Goal: Register for event/course

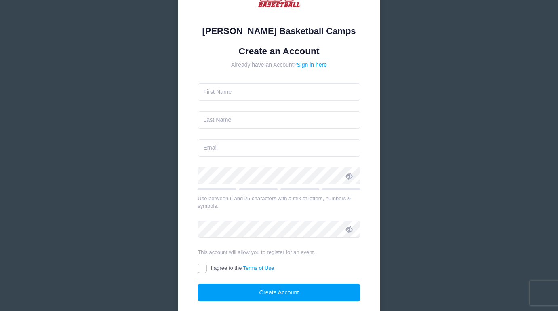
scroll to position [72, 0]
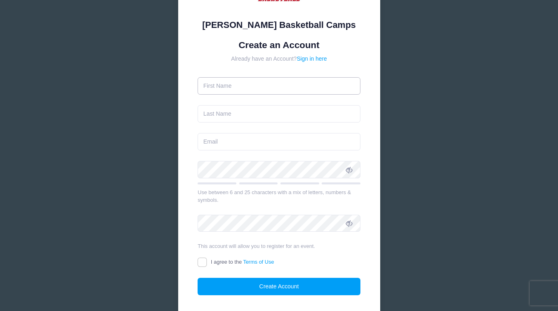
type input "[PERSON_NAME]"
type input "Bromley"
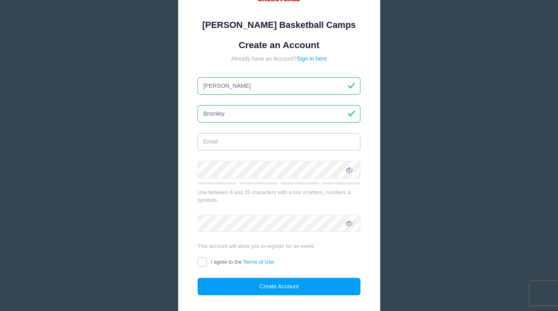
type input "nicole@iamonevoice.org"
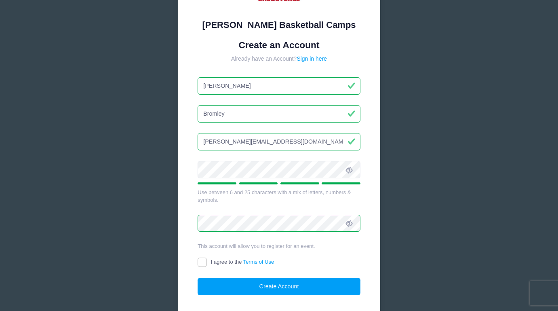
click at [203, 260] on input "I agree to the Terms of Use" at bounding box center [202, 262] width 9 height 9
checkbox input "true"
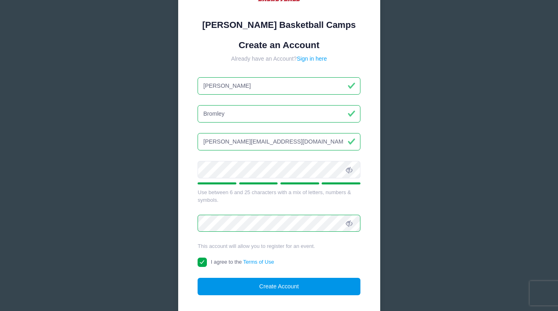
click at [301, 286] on button "Create Account" at bounding box center [279, 286] width 163 height 17
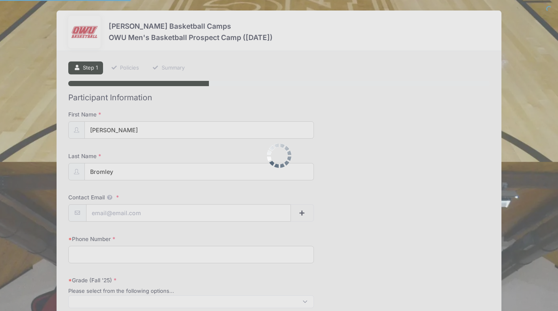
select select
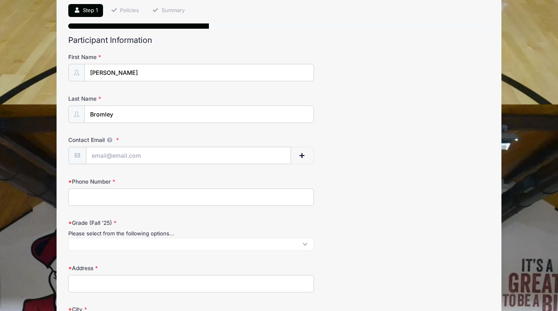
scroll to position [64, 0]
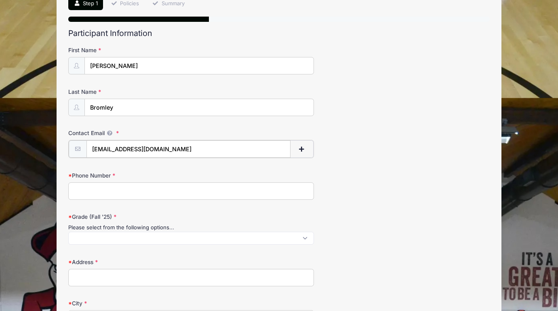
type input "[EMAIL_ADDRESS][DOMAIN_NAME]"
type input "6145069278"
click at [114, 233] on span at bounding box center [191, 237] width 246 height 13
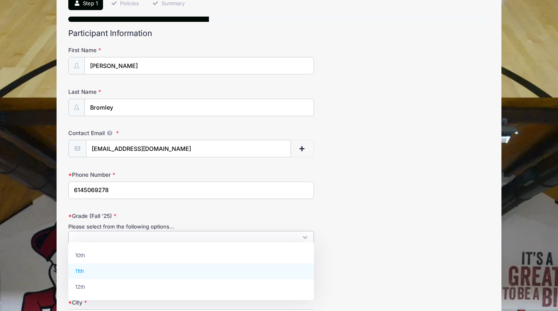
select select "11th"
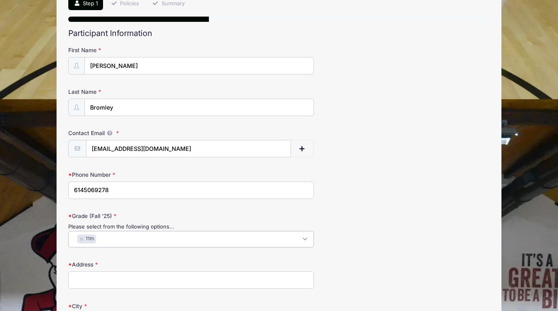
scroll to position [7, 0]
click at [336, 217] on div "Grade (Fall '25) Please select from the following options... 10th 11th 12th × 1…" at bounding box center [278, 230] width 421 height 36
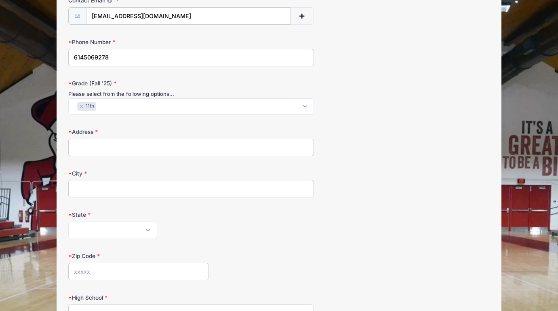
scroll to position [202, 0]
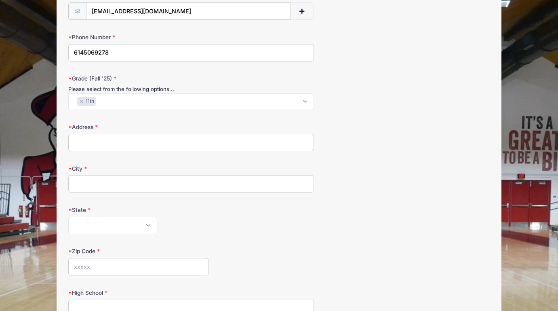
type input "[STREET_ADDRESS]"
type input "[GEOGRAPHIC_DATA]"
select select "OH"
type input "43082"
click at [238, 255] on div "Zip Code 43082" at bounding box center [278, 261] width 421 height 28
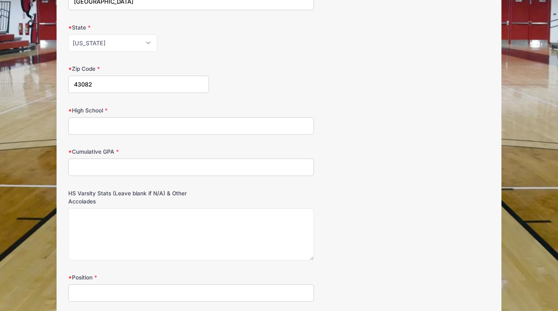
scroll to position [386, 0]
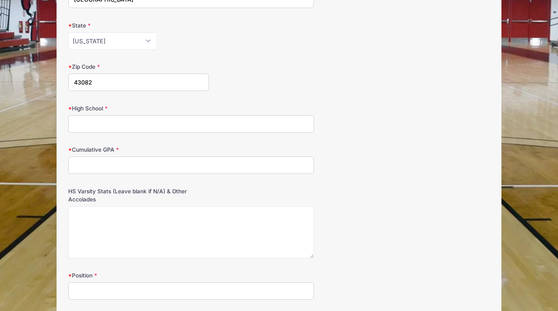
click at [202, 125] on input "High School" at bounding box center [191, 123] width 246 height 17
type input "[GEOGRAPHIC_DATA]"
click at [107, 165] on input "Cumulative GPA" at bounding box center [191, 164] width 246 height 17
type input "4.2"
click at [226, 191] on div "HS Varsity Stats (Leave blank if N/A) & Other Accolades" at bounding box center [278, 222] width 421 height 71
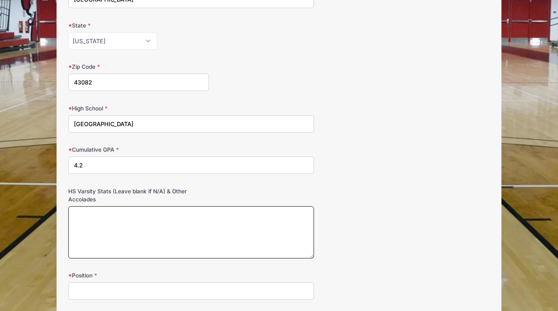
click at [155, 218] on textarea "HS Varsity Stats (Leave blank if N/A) & Other Accolades" at bounding box center [191, 232] width 246 height 52
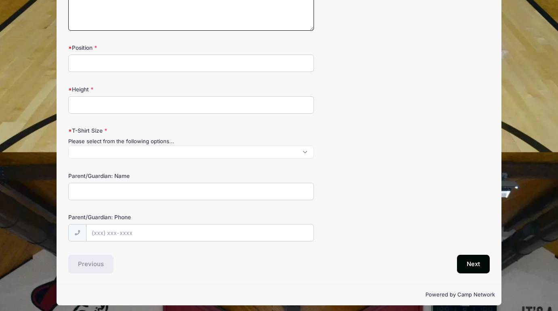
scroll to position [613, 0]
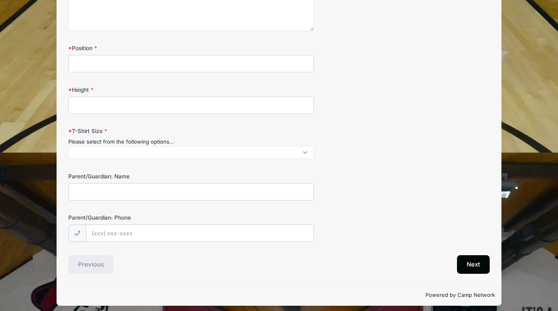
click at [202, 61] on input "Position" at bounding box center [191, 63] width 246 height 17
click at [84, 61] on input "SF/Wing" at bounding box center [191, 63] width 246 height 17
type input "Strong Forward/Wing"
click at [103, 104] on input "Height" at bounding box center [191, 105] width 246 height 17
type input "6 foot 3 inches"
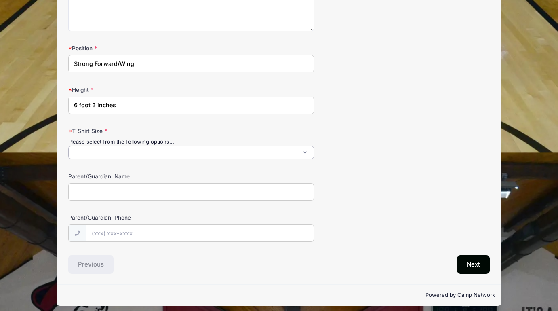
click at [114, 148] on span at bounding box center [191, 152] width 246 height 13
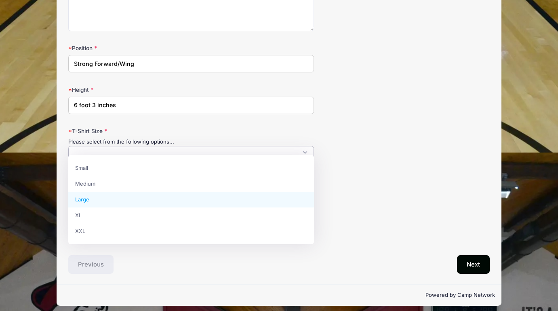
select select "Large"
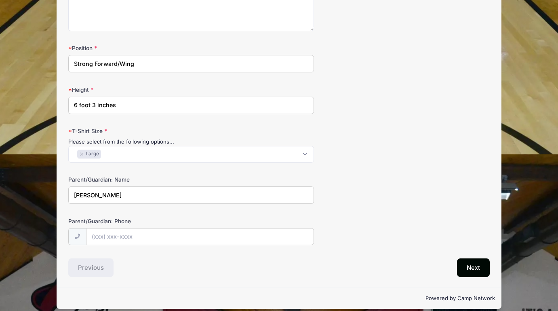
type input "[PERSON_NAME]"
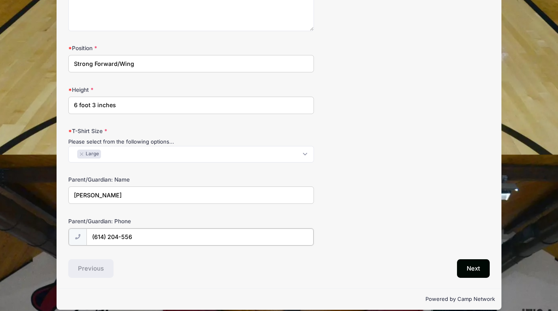
type input "[PHONE_NUMBER]"
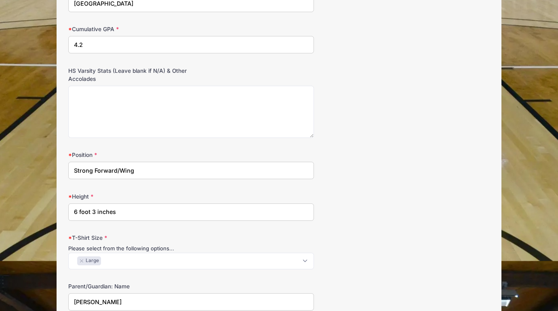
scroll to position [508, 0]
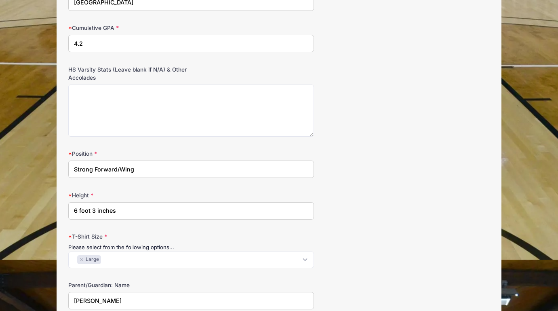
drag, startPoint x: 146, startPoint y: 167, endPoint x: 58, endPoint y: 163, distance: 87.8
type input "SF/PF"
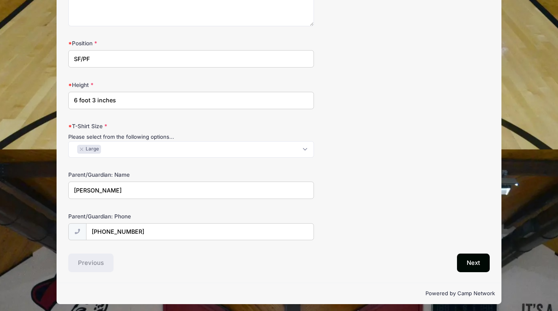
scroll to position [617, 0]
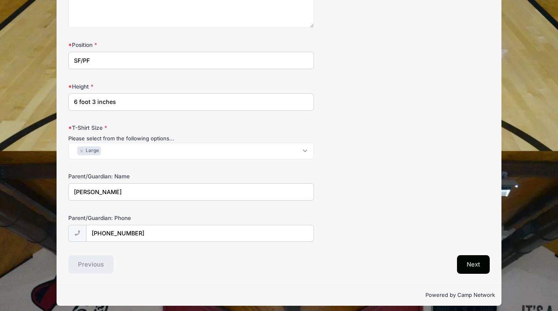
click at [474, 257] on button "Next" at bounding box center [473, 264] width 33 height 19
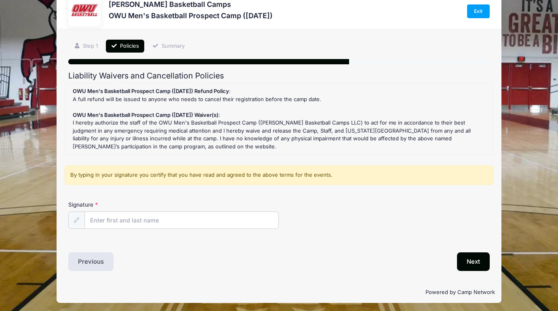
scroll to position [21, 0]
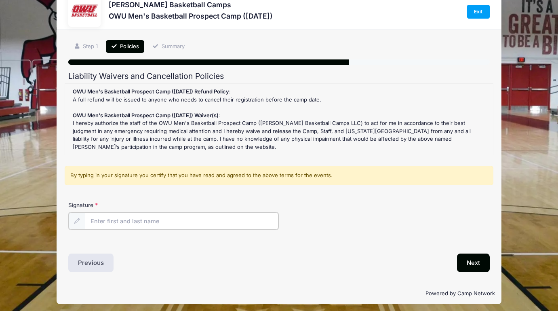
click at [115, 220] on input "Signature" at bounding box center [182, 220] width 194 height 17
type input "[PERSON_NAME]"
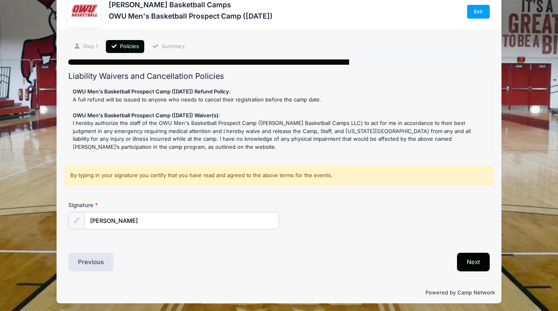
click at [467, 257] on button "Next" at bounding box center [473, 262] width 33 height 19
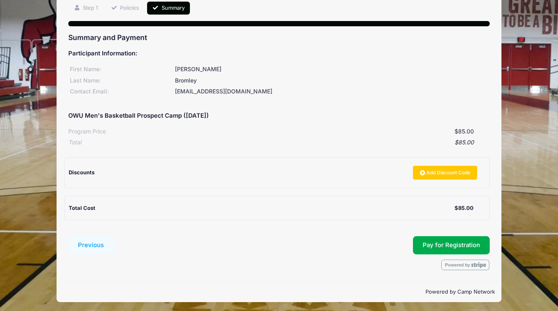
scroll to position [58, 0]
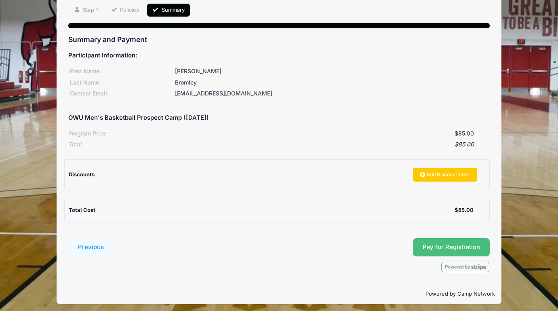
click at [469, 244] on span "Pay for Registration" at bounding box center [451, 246] width 57 height 7
